Goal: Task Accomplishment & Management: Complete application form

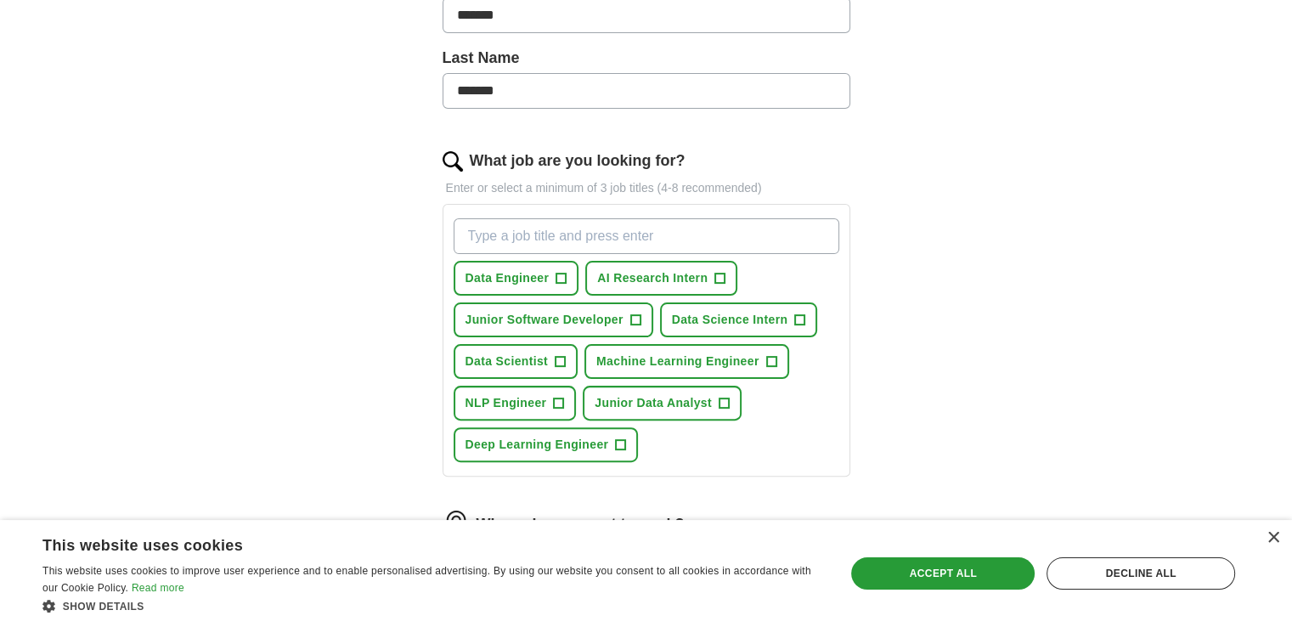
scroll to position [424, 0]
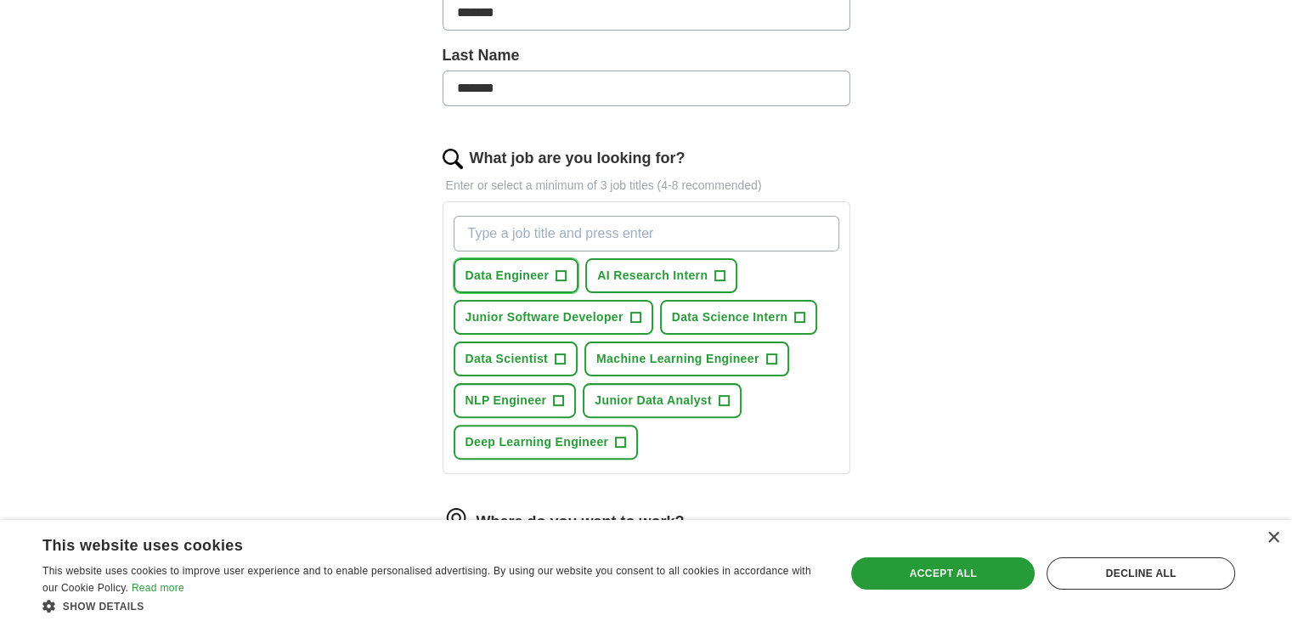
click at [551, 267] on button "Data Engineer +" at bounding box center [516, 275] width 126 height 35
click at [717, 274] on span "+" at bounding box center [720, 276] width 10 height 14
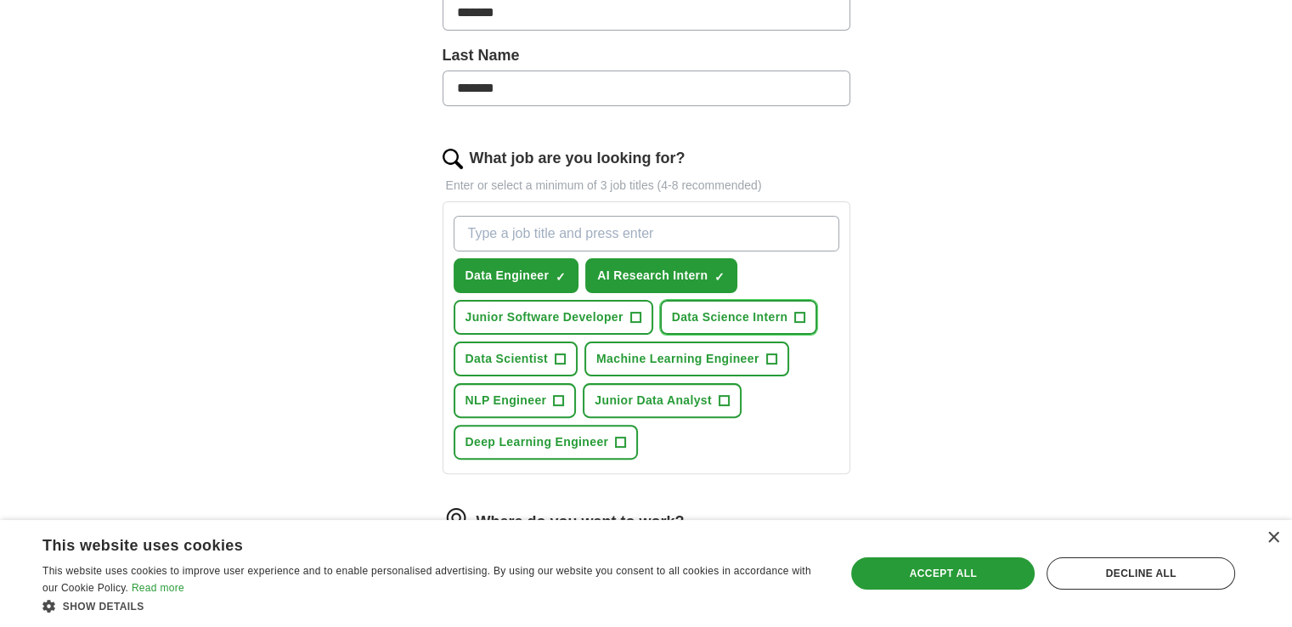
click at [751, 313] on span "Data Science Intern" at bounding box center [730, 317] width 116 height 18
click at [622, 317] on span "Junior Software Developer" at bounding box center [544, 317] width 158 height 18
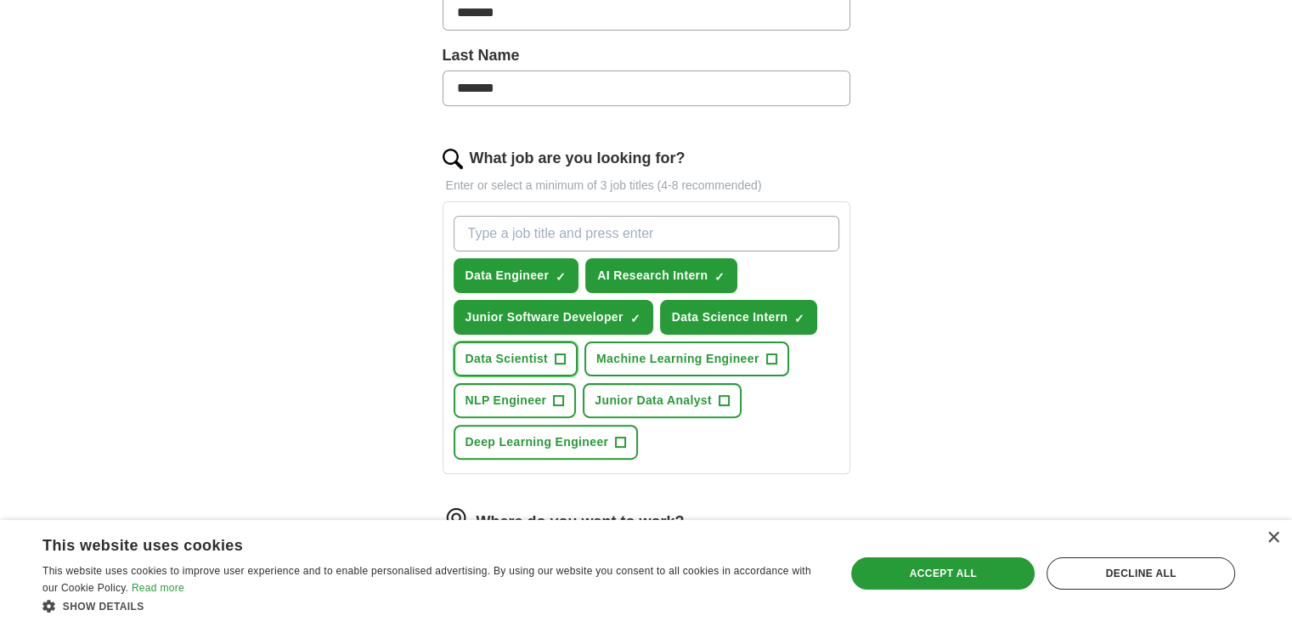
click at [558, 370] on button "Data Scientist +" at bounding box center [515, 358] width 125 height 35
click at [557, 401] on span "+" at bounding box center [559, 401] width 10 height 14
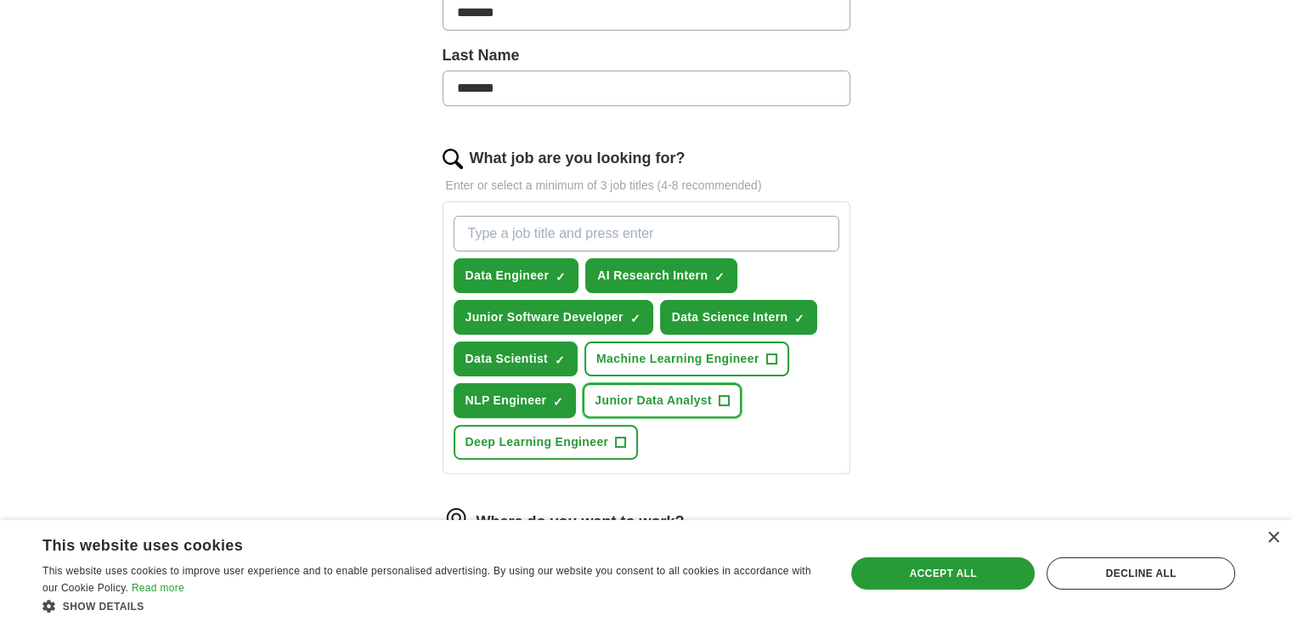
click at [654, 402] on span "Junior Data Analyst" at bounding box center [652, 400] width 117 height 18
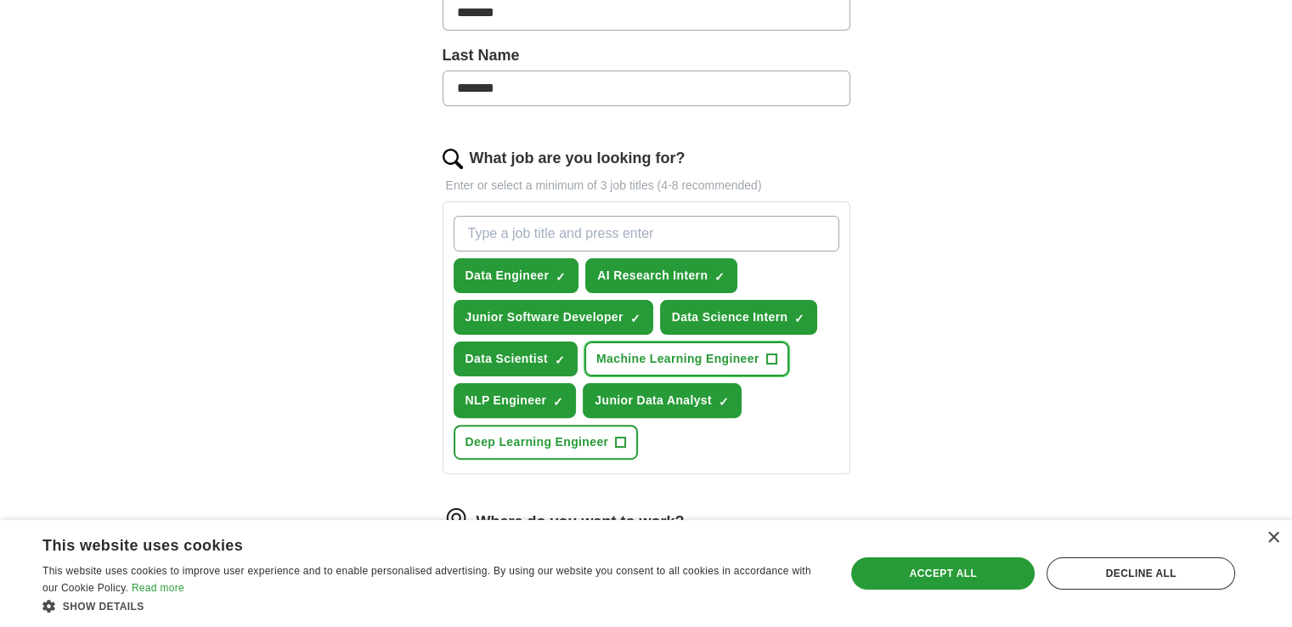
click at [665, 361] on span "Machine Learning Engineer" at bounding box center [677, 359] width 163 height 18
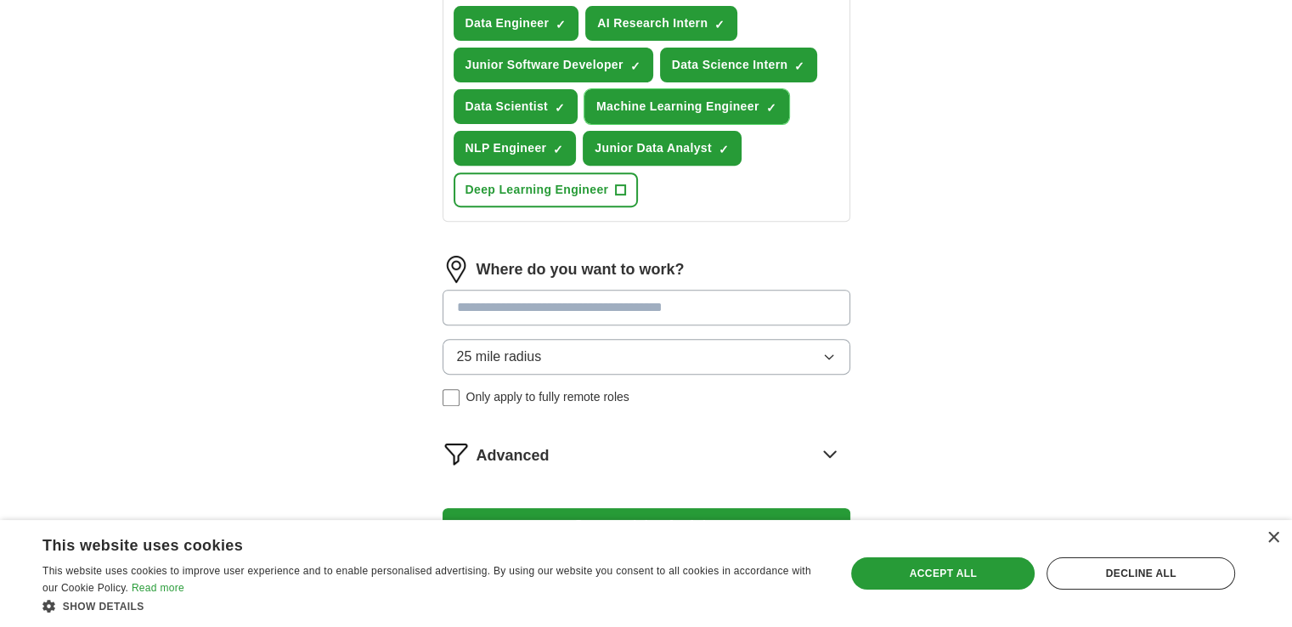
scroll to position [679, 0]
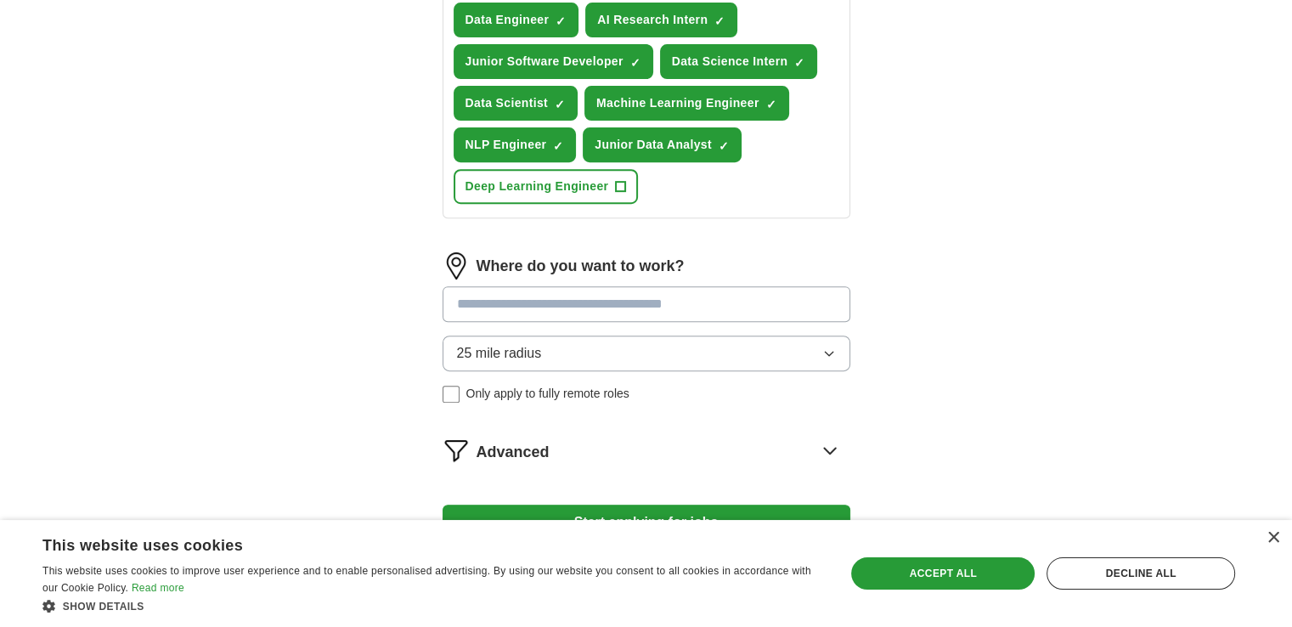
click at [520, 290] on input at bounding box center [646, 304] width 408 height 36
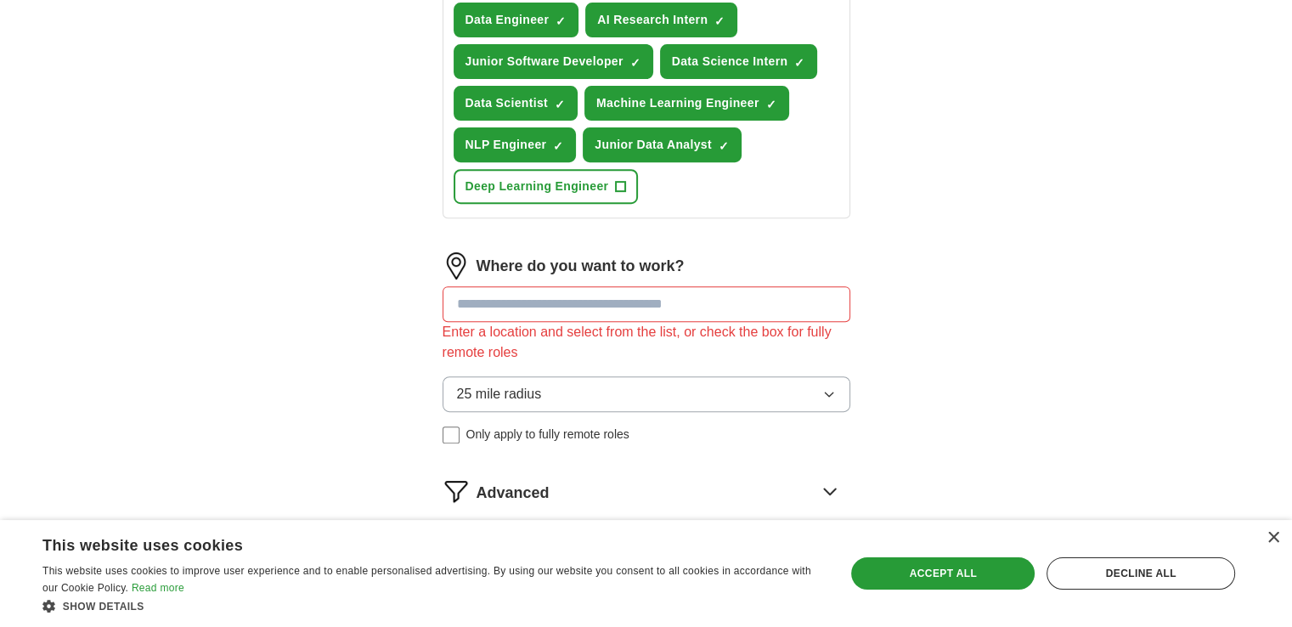
click at [571, 342] on div "Where do you want to work? Enter a location and select from the list, or check …" at bounding box center [646, 354] width 408 height 205
click at [525, 296] on input at bounding box center [646, 304] width 408 height 36
type input "***"
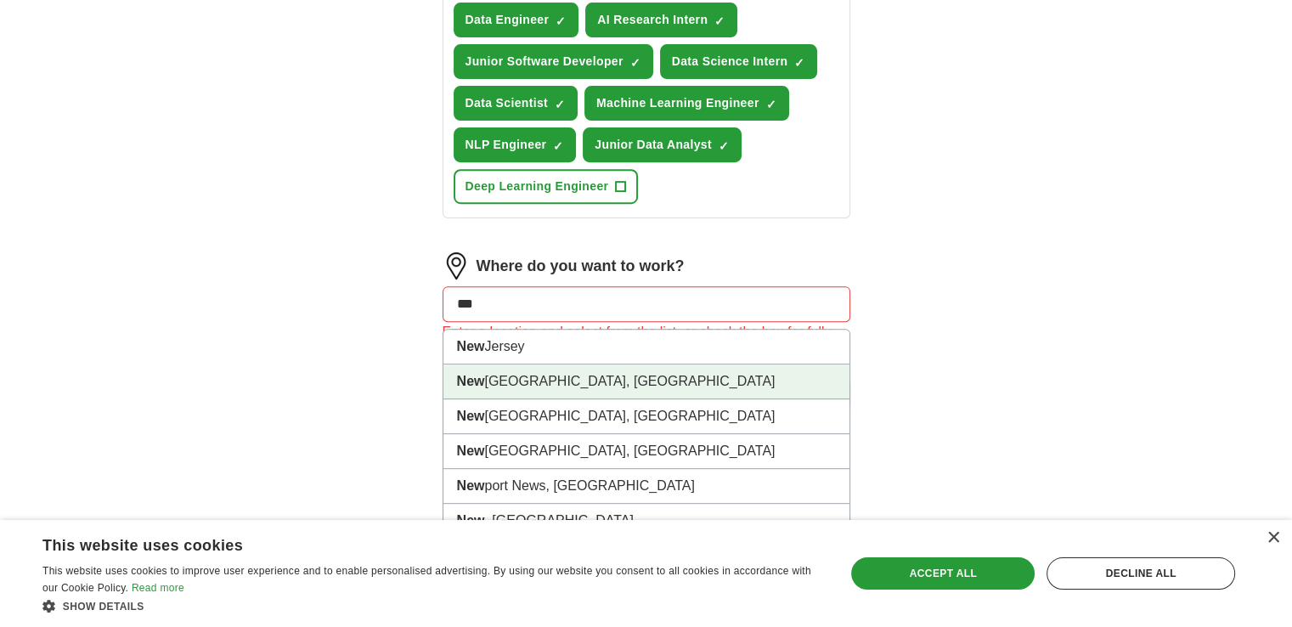
click at [537, 372] on li "[GEOGRAPHIC_DATA], [GEOGRAPHIC_DATA]" at bounding box center [646, 381] width 406 height 35
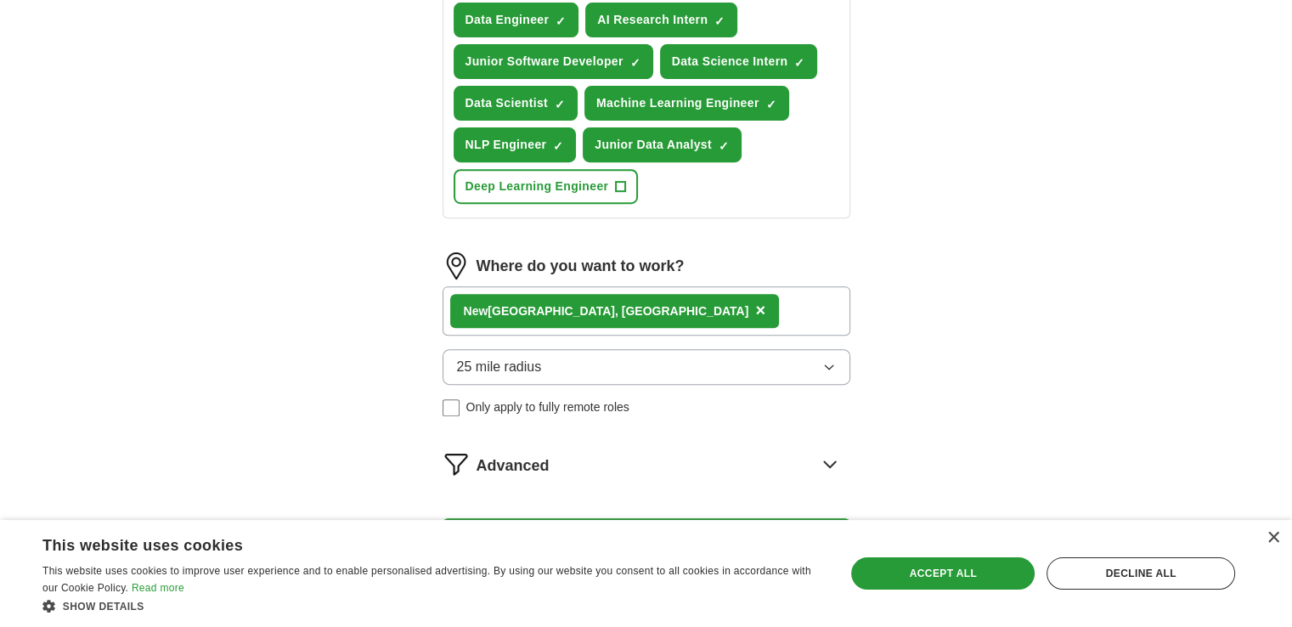
click at [642, 318] on div "[GEOGRAPHIC_DATA], [GEOGRAPHIC_DATA] ×" at bounding box center [646, 310] width 408 height 49
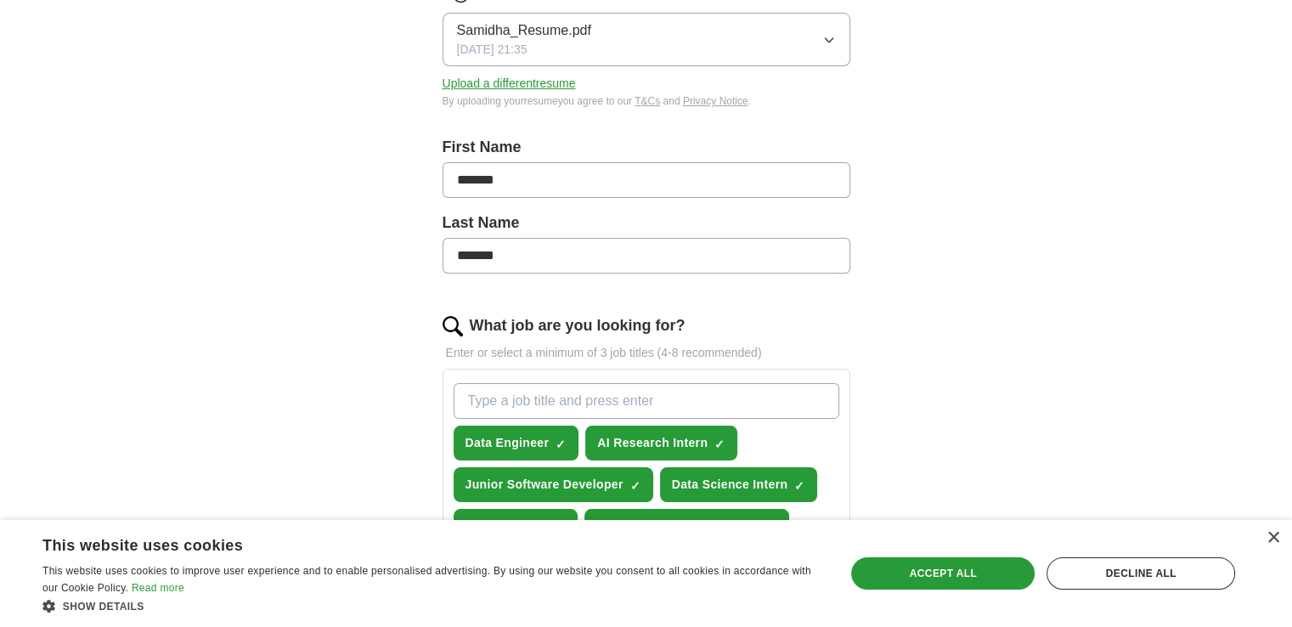
scroll to position [192, 0]
